Goal: Check status: Check status

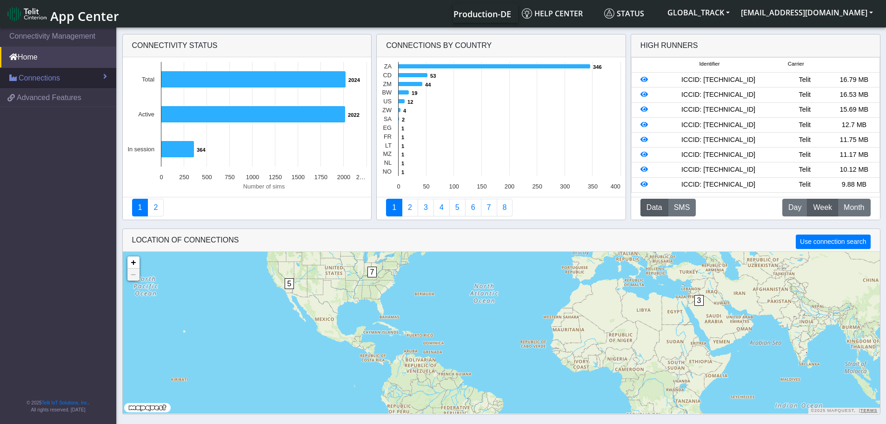
click at [52, 78] on span "Connections" at bounding box center [39, 78] width 41 height 11
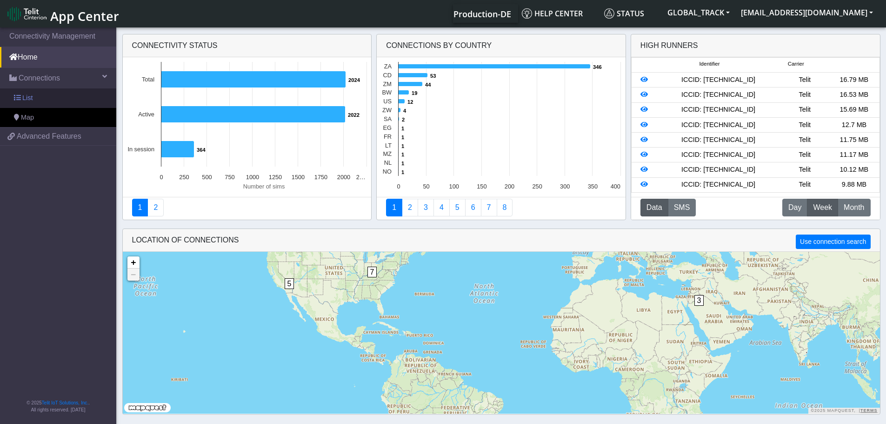
click at [31, 95] on span "List" at bounding box center [27, 98] width 10 height 10
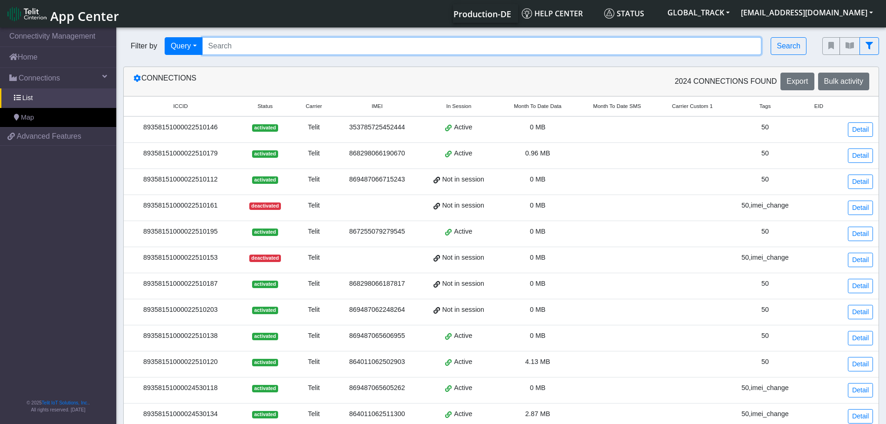
click at [247, 45] on input "Search..." at bounding box center [481, 46] width 559 height 18
paste input "[TECHNICAL_ID]"
type input "[TECHNICAL_ID]"
